Goal: Find specific page/section: Find specific page/section

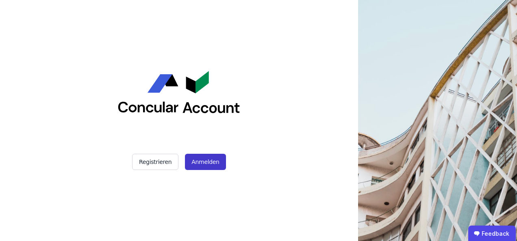
click at [201, 158] on button "Anmelden" at bounding box center [205, 162] width 41 height 16
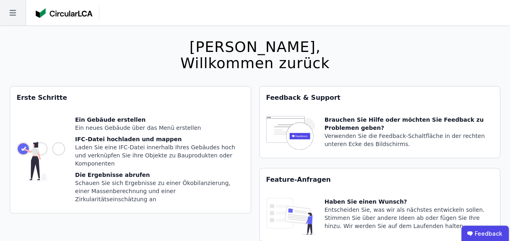
click at [14, 7] on icon at bounding box center [13, 13] width 26 height 26
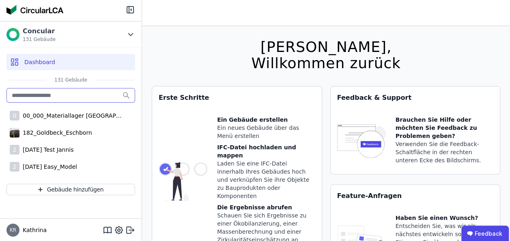
click at [63, 95] on input "text" at bounding box center [70, 95] width 129 height 15
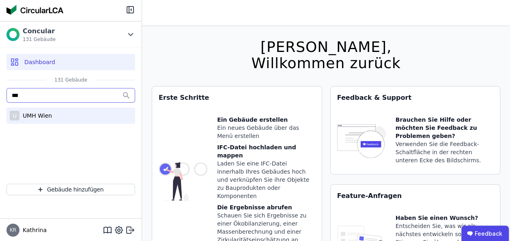
type input "***"
click at [41, 118] on div "UMH Wien" at bounding box center [35, 116] width 32 height 8
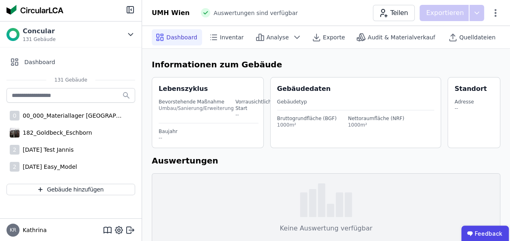
scroll to position [67, 0]
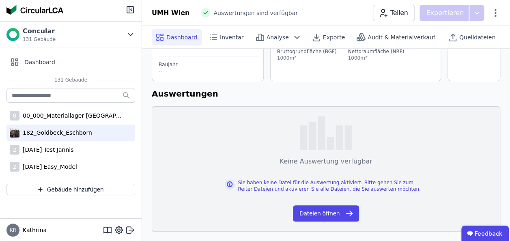
click at [89, 131] on div "182_Goldbeck_Eschborn" at bounding box center [70, 133] width 129 height 16
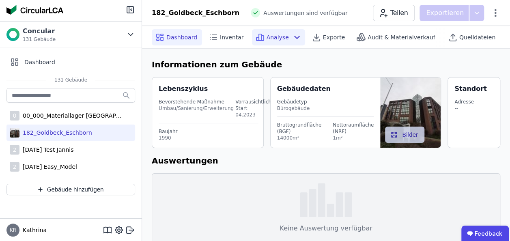
click at [272, 38] on span "Analyse" at bounding box center [278, 37] width 22 height 8
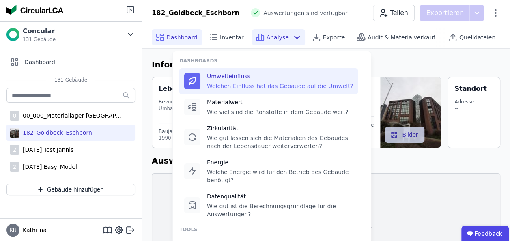
click at [251, 79] on div "Umwelteinfluss" at bounding box center [280, 76] width 146 height 8
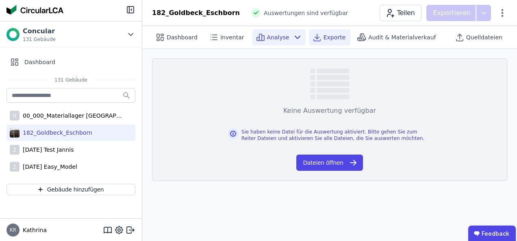
click at [321, 45] on div "Exporte" at bounding box center [329, 37] width 41 height 16
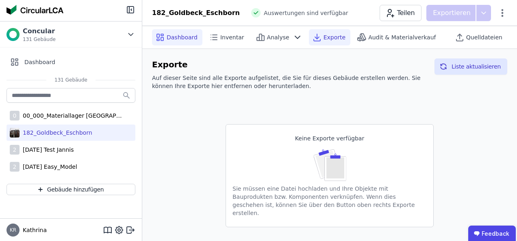
click at [177, 39] on span "Dashboard" at bounding box center [181, 37] width 31 height 8
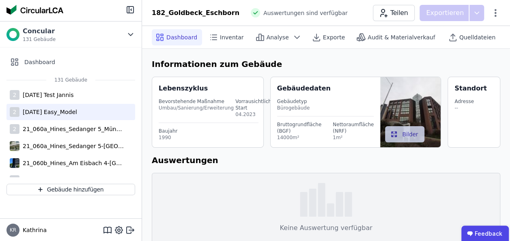
scroll to position [56, 0]
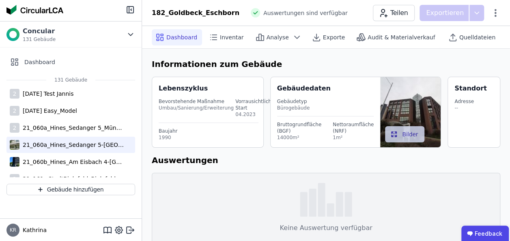
click at [70, 149] on div "21_060a_Hines_Sedanger 5-München" at bounding box center [70, 145] width 129 height 16
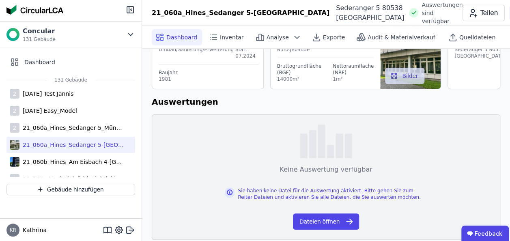
scroll to position [58, 0]
click at [317, 221] on button "Dateien öffnen" at bounding box center [326, 222] width 66 height 16
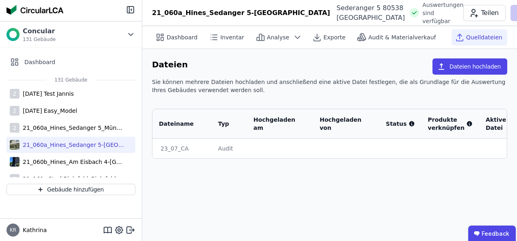
click at [181, 145] on div "23_07_CA" at bounding box center [181, 149] width 43 height 8
click at [181, 147] on div "23_07_CA" at bounding box center [181, 149] width 43 height 8
click at [230, 150] on div "Audit" at bounding box center [229, 149] width 22 height 8
click at [292, 175] on div "Dashboard Inventar Analyse Exporte Audit & Materialverkauf Quelldateien Dateien…" at bounding box center [329, 133] width 374 height 215
click at [369, 39] on span "Audit & Materialverkauf" at bounding box center [401, 37] width 67 height 8
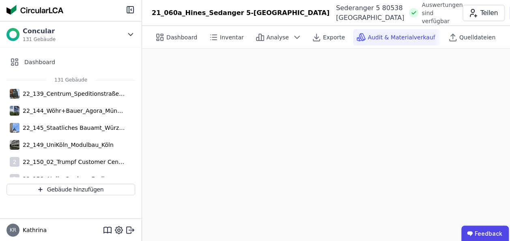
scroll to position [398, 0]
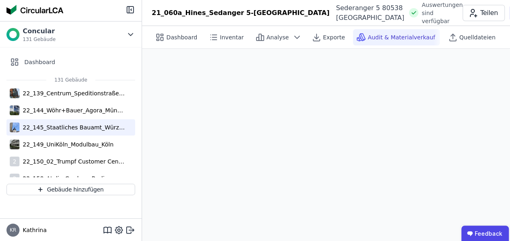
click at [89, 128] on div "22_145_Staatliches Bauamt_Würzburg" at bounding box center [72, 127] width 106 height 8
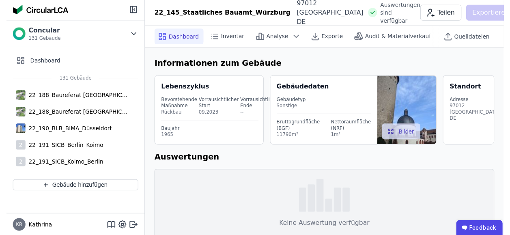
scroll to position [599, 0]
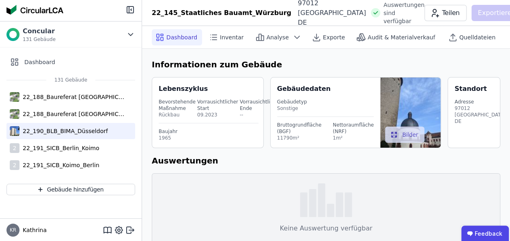
click at [86, 133] on div "22_190_BLB_BIMA_Düsseldorf" at bounding box center [63, 131] width 89 height 8
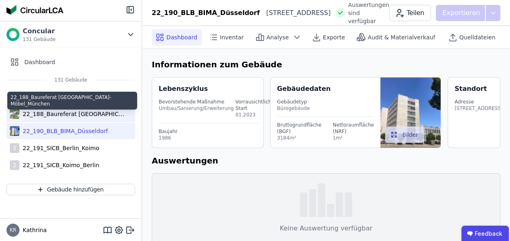
click at [96, 115] on div "22_188_Baureferat München_Zielstattstraße-Möbel_München" at bounding box center [72, 114] width 106 height 8
